Goal: Find contact information: Find contact information

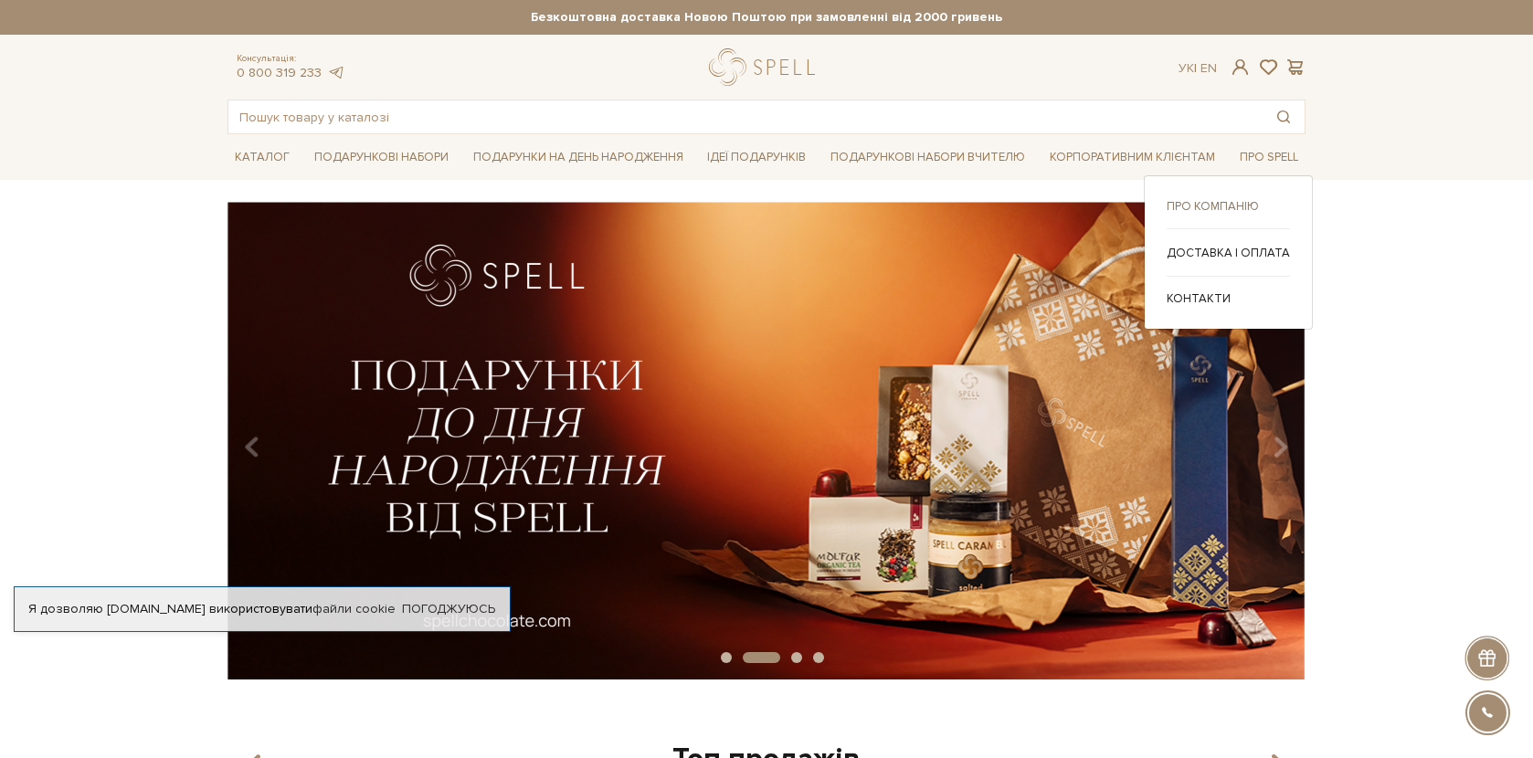
click at [1220, 201] on link "Про компанію" at bounding box center [1228, 206] width 123 height 16
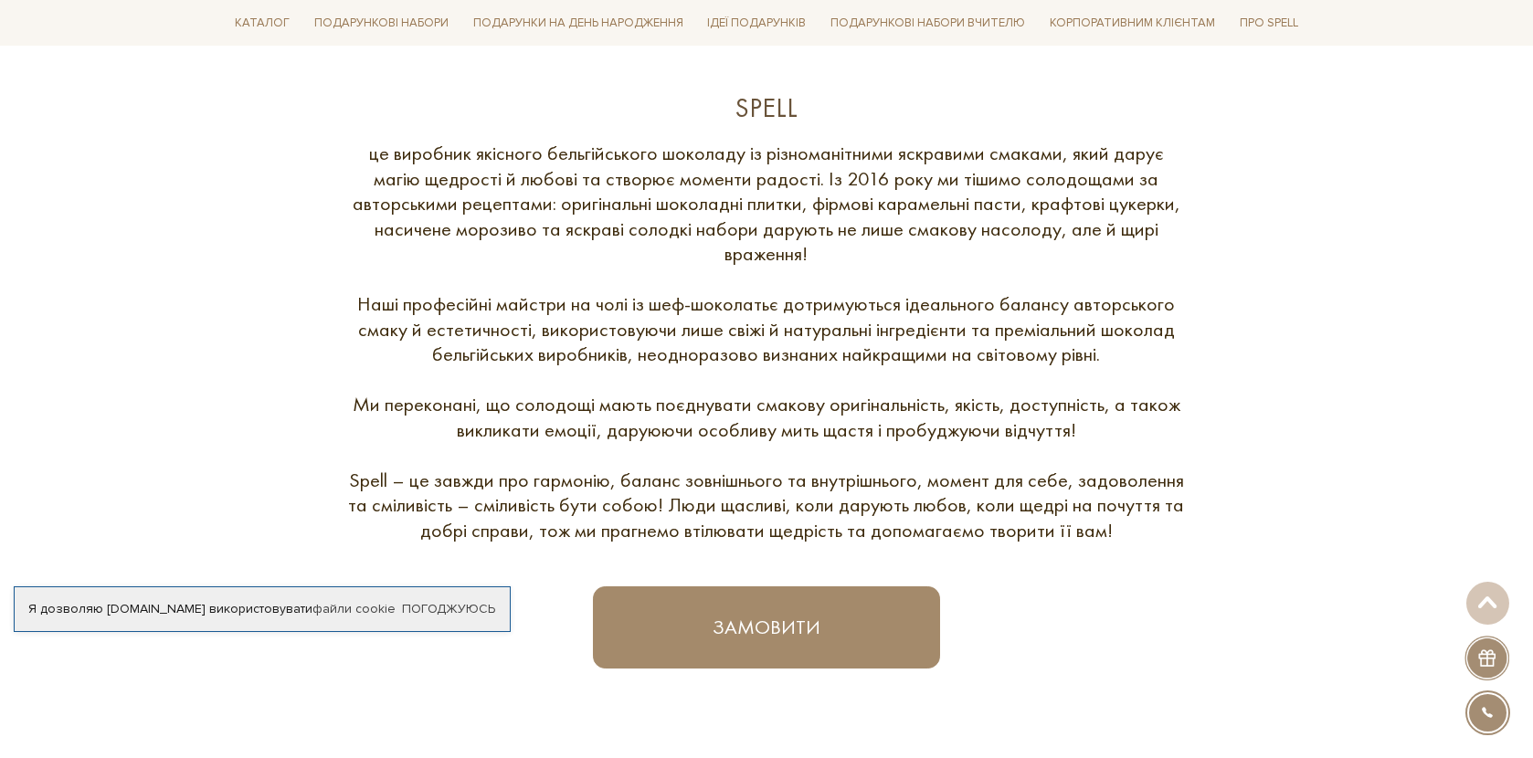
scroll to position [548, 0]
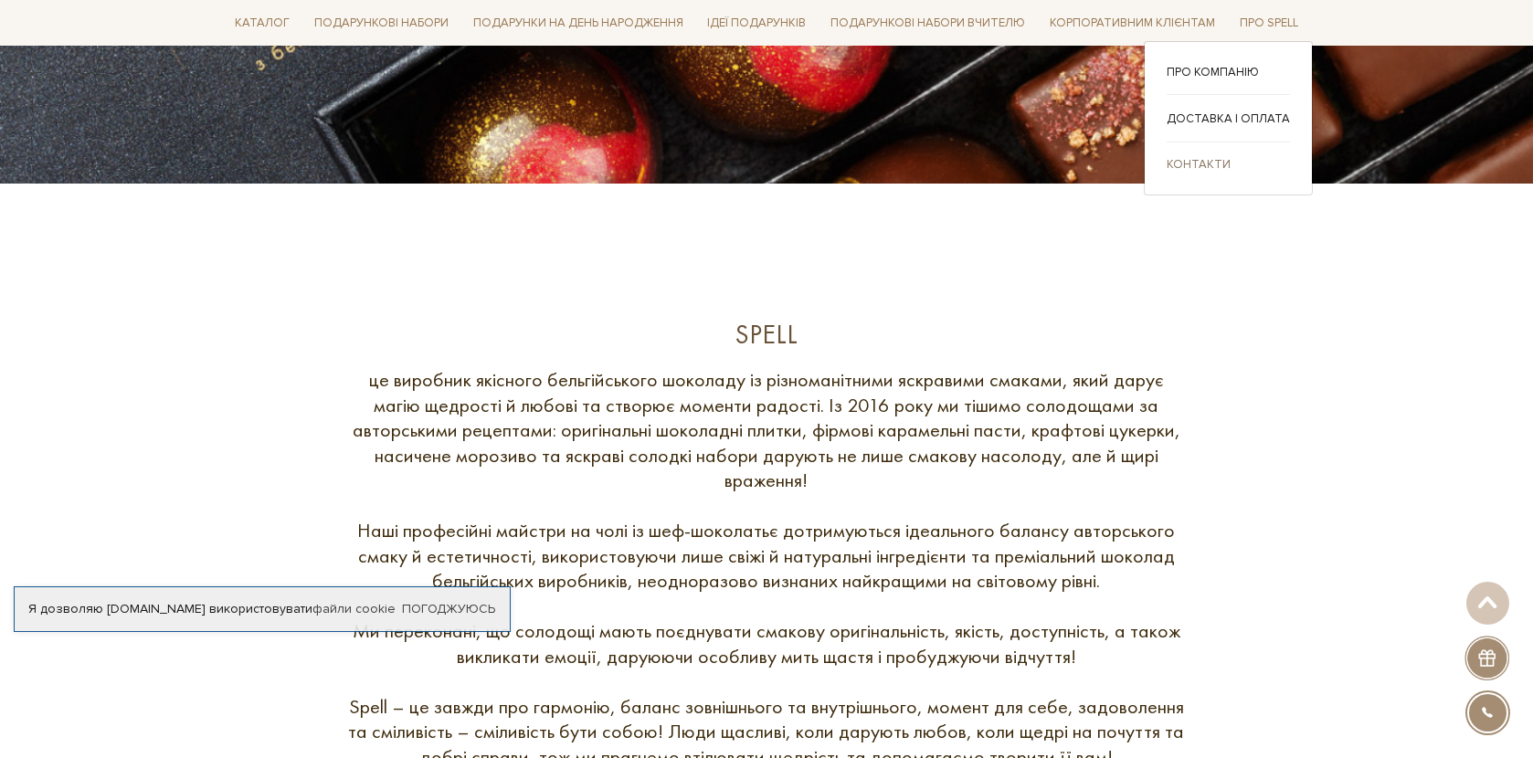
click at [1205, 168] on link "Контакти" at bounding box center [1228, 163] width 123 height 16
